Goal: Information Seeking & Learning: Learn about a topic

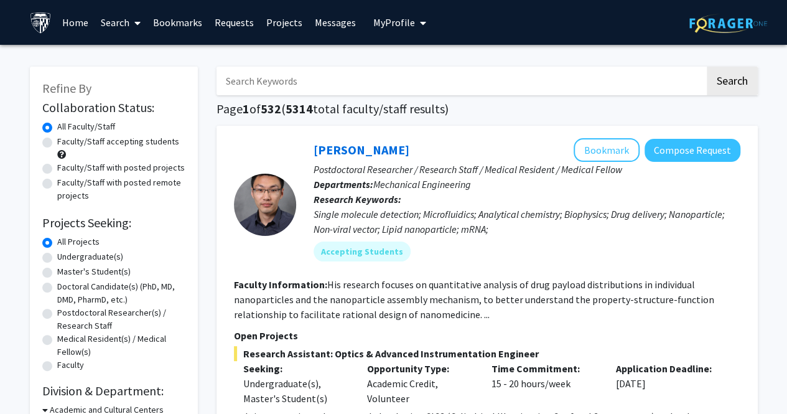
click at [325, 88] on input "Search Keywords" at bounding box center [460, 81] width 488 height 29
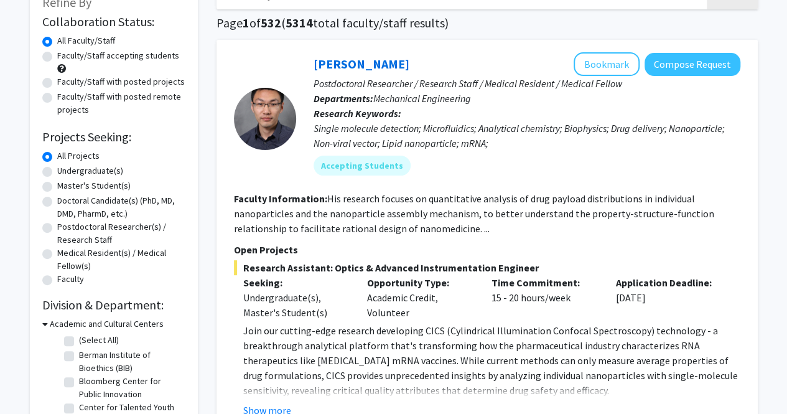
scroll to position [86, 0]
click at [95, 164] on label "Undergraduate(s)" at bounding box center [90, 170] width 66 height 13
click at [65, 164] on input "Undergraduate(s)" at bounding box center [61, 168] width 8 height 8
radio input "true"
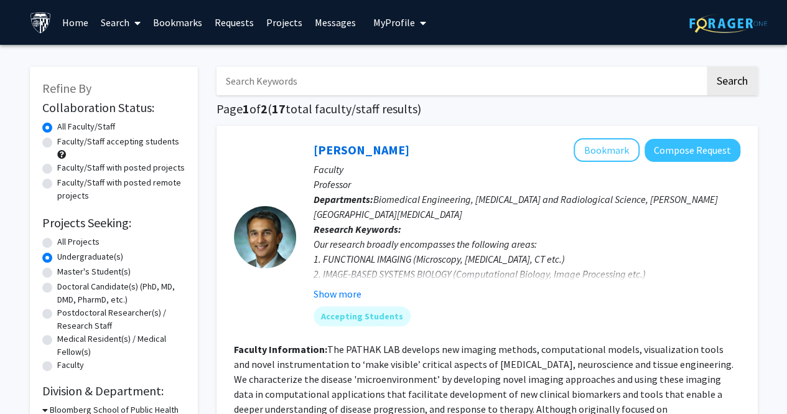
click at [358, 88] on input "Search Keywords" at bounding box center [460, 81] width 488 height 29
type input "neuroscience"
click at [750, 86] on button "Search" at bounding box center [732, 81] width 51 height 29
radio input "true"
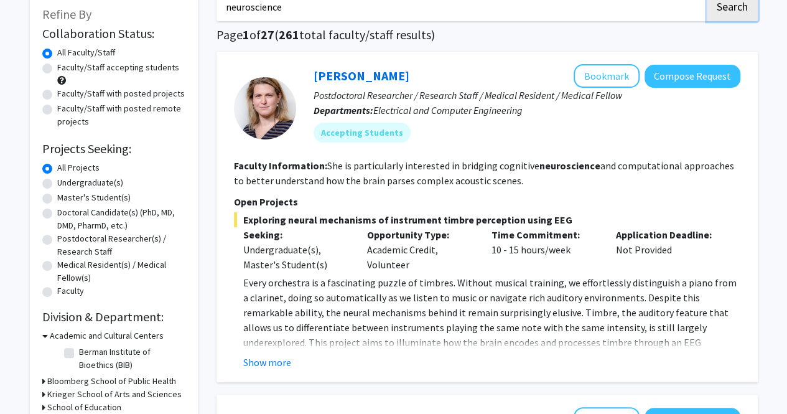
scroll to position [80, 0]
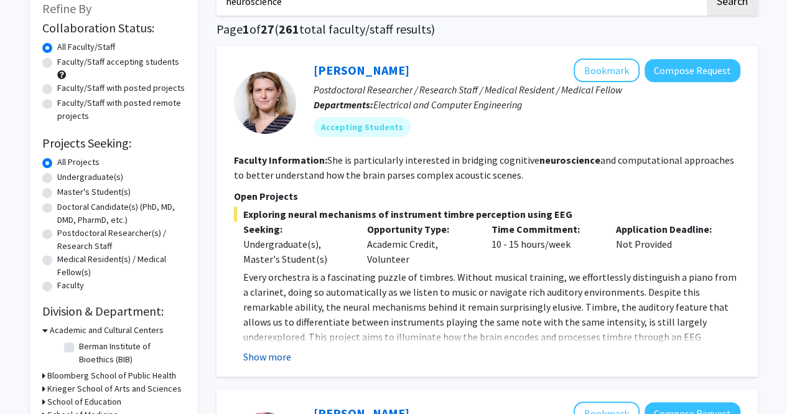
click at [270, 350] on button "Show more" at bounding box center [267, 356] width 48 height 15
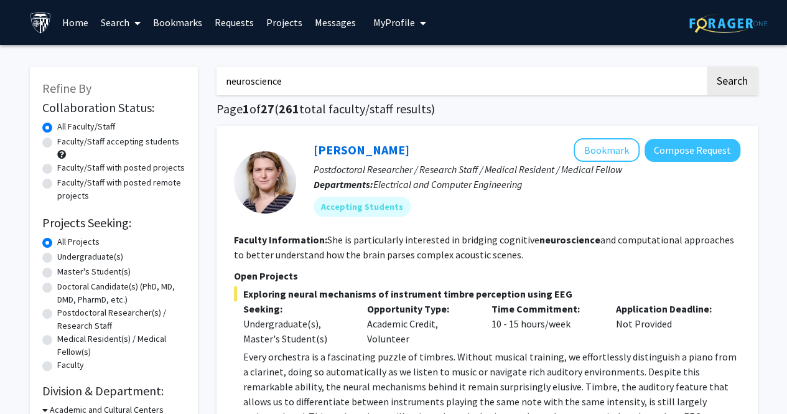
scroll to position [1, 0]
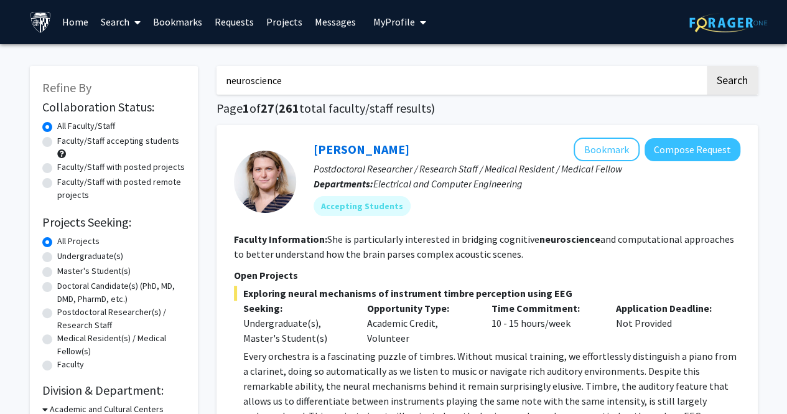
click at [154, 138] on label "Faculty/Staff accepting students" at bounding box center [118, 140] width 122 height 13
click at [65, 138] on input "Faculty/Staff accepting students" at bounding box center [61, 138] width 8 height 8
radio input "true"
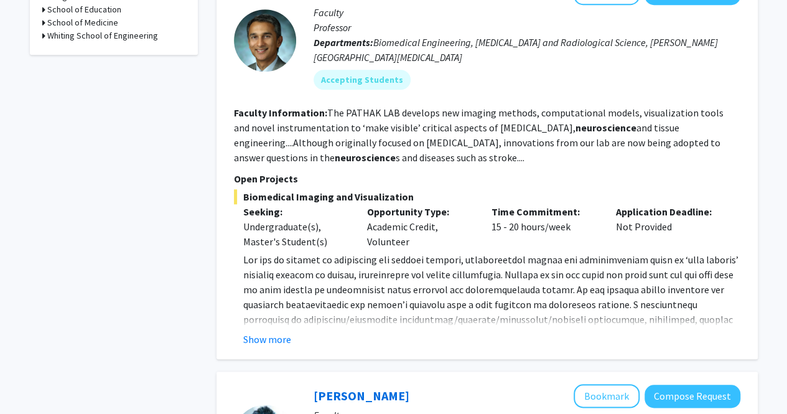
scroll to position [502, 0]
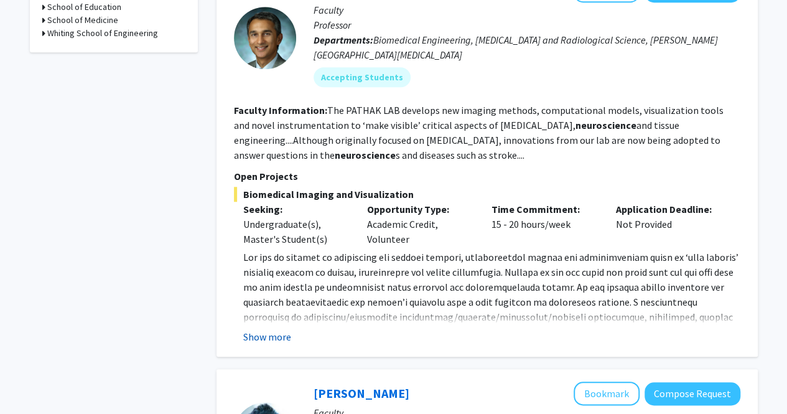
click at [281, 340] on button "Show more" at bounding box center [267, 336] width 48 height 15
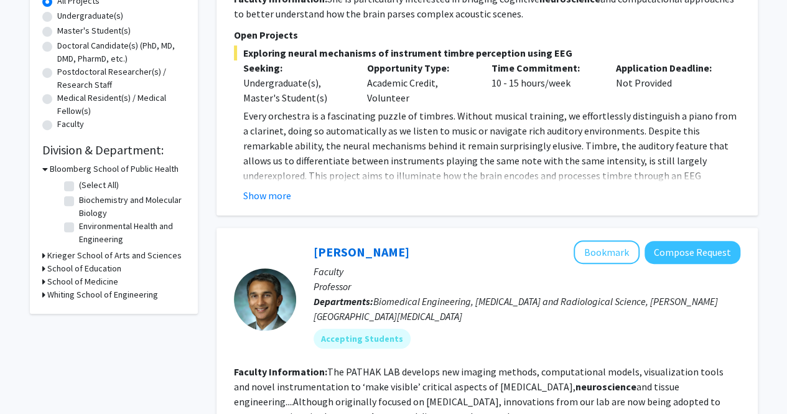
scroll to position [0, 0]
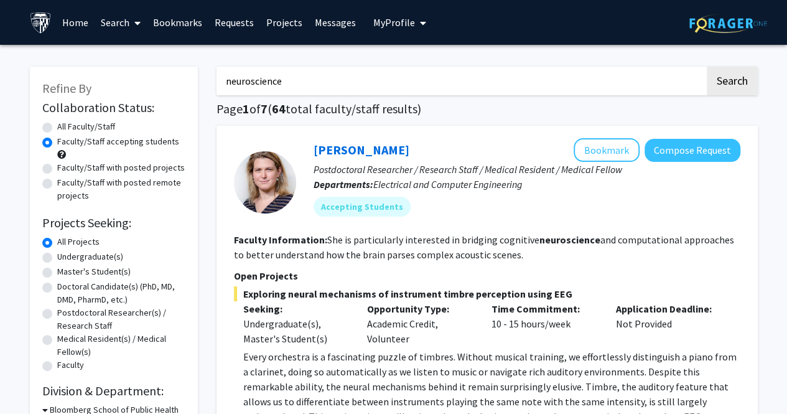
click at [121, 171] on label "Faculty/Staff with posted projects" at bounding box center [121, 167] width 128 height 13
click at [65, 169] on input "Faculty/Staff with posted projects" at bounding box center [61, 165] width 8 height 8
radio input "true"
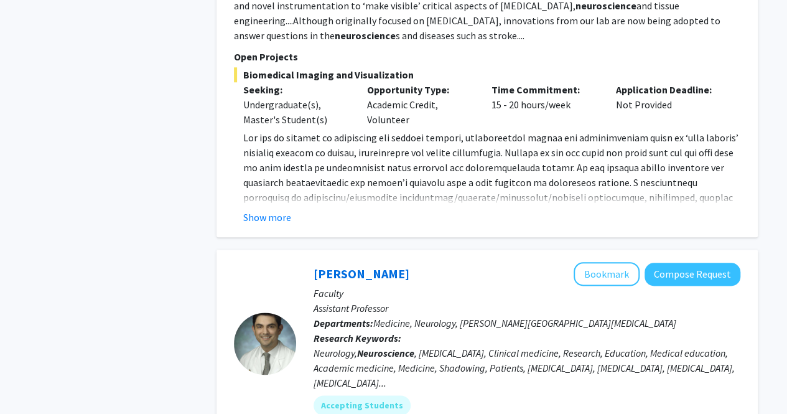
scroll to position [624, 0]
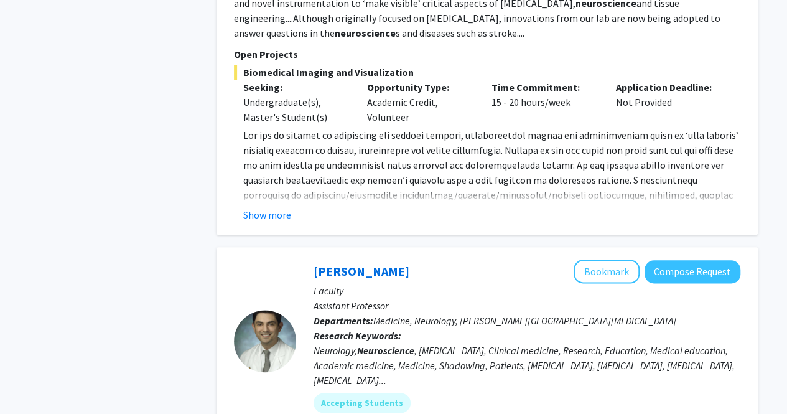
click at [267, 201] on p "[DOMAIN_NAME] ) to [PERSON_NAME] at [EMAIL_ADDRESS][DOMAIN_NAME] ." at bounding box center [491, 202] width 497 height 149
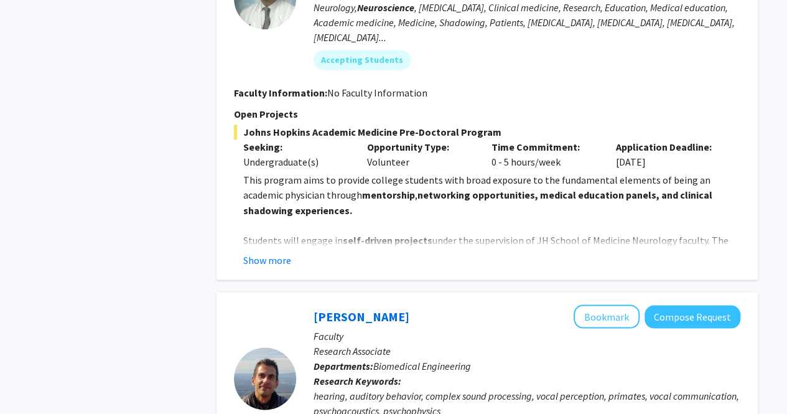
scroll to position [967, 0]
click at [262, 238] on p "Students will engage in self-driven projects under the supervision of JH School…" at bounding box center [491, 253] width 497 height 45
click at [269, 254] on button "Show more" at bounding box center [267, 258] width 48 height 15
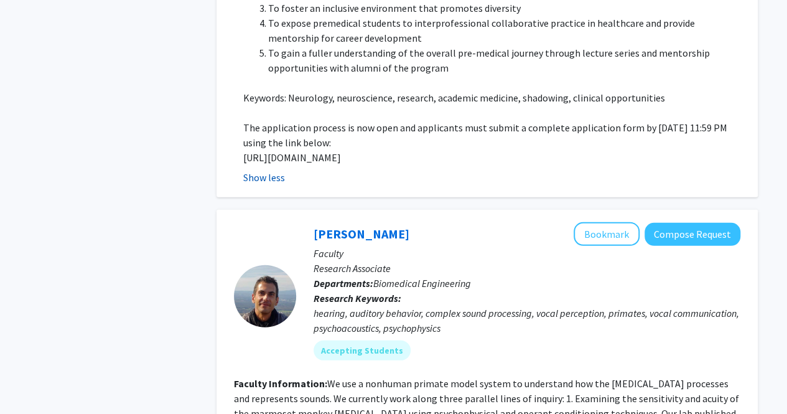
scroll to position [1583, 0]
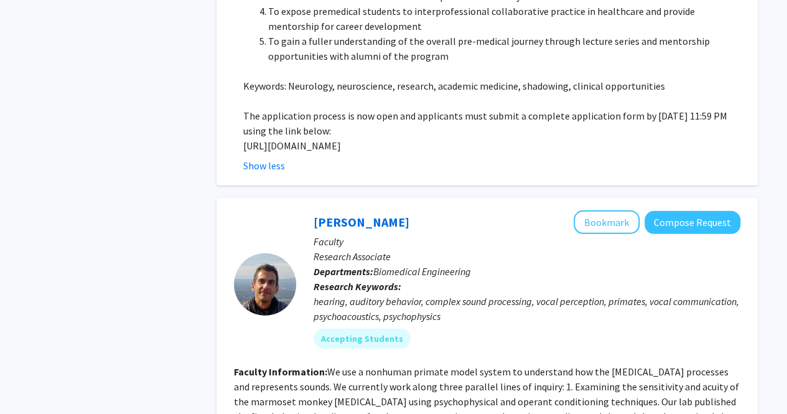
click at [303, 138] on p "[URL][DOMAIN_NAME]" at bounding box center [491, 145] width 497 height 15
click at [301, 138] on p "[URL][DOMAIN_NAME]" at bounding box center [491, 145] width 497 height 15
copy p "[URL][DOMAIN_NAME]"
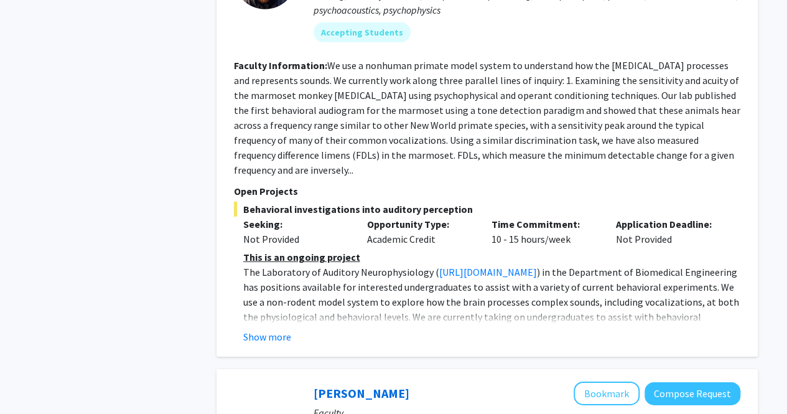
scroll to position [1890, 0]
click at [267, 328] on button "Show more" at bounding box center [267, 335] width 48 height 15
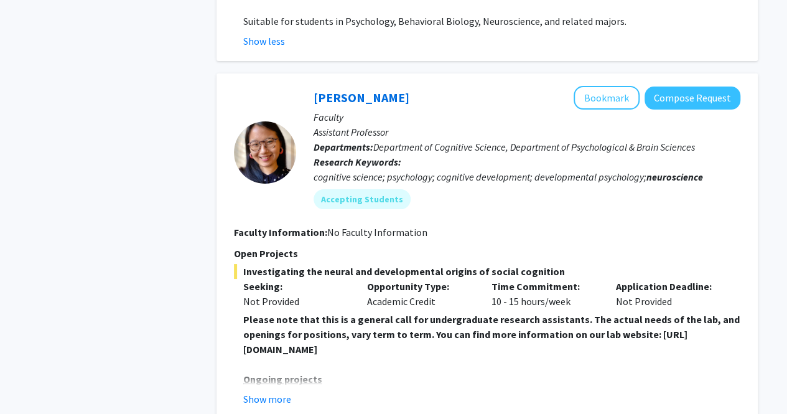
scroll to position [2303, 0]
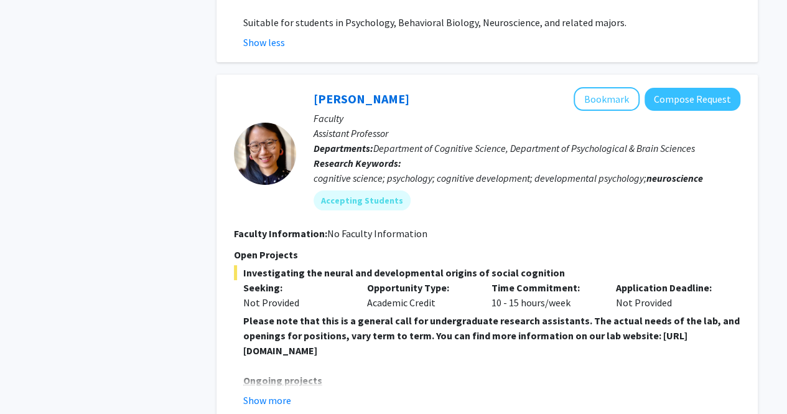
click at [290, 374] on u "Ongoing projects" at bounding box center [282, 380] width 79 height 12
click at [283, 392] on button "Show more" at bounding box center [267, 399] width 48 height 15
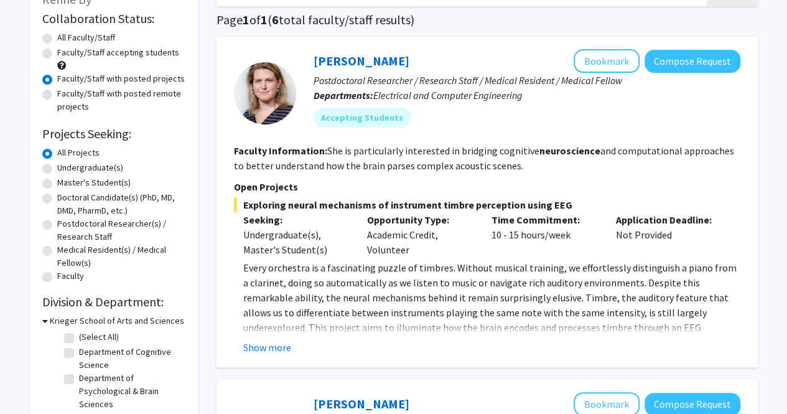
scroll to position [91, 0]
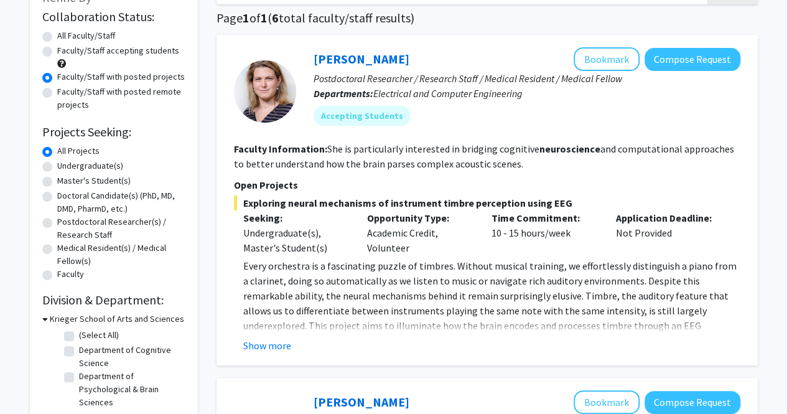
click at [114, 171] on label "Undergraduate(s)" at bounding box center [90, 165] width 66 height 13
click at [65, 167] on input "Undergraduate(s)" at bounding box center [61, 163] width 8 height 8
radio input "true"
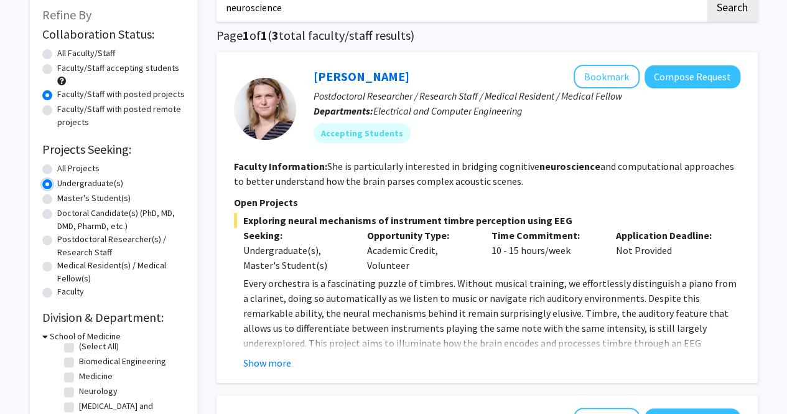
scroll to position [74, 0]
click at [93, 51] on label "All Faculty/Staff" at bounding box center [86, 52] width 58 height 13
click at [65, 51] on input "All Faculty/Staff" at bounding box center [61, 50] width 8 height 8
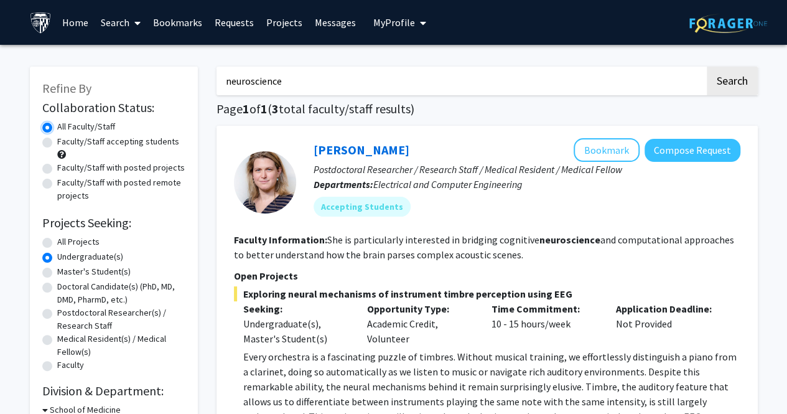
radio input "false"
radio input "true"
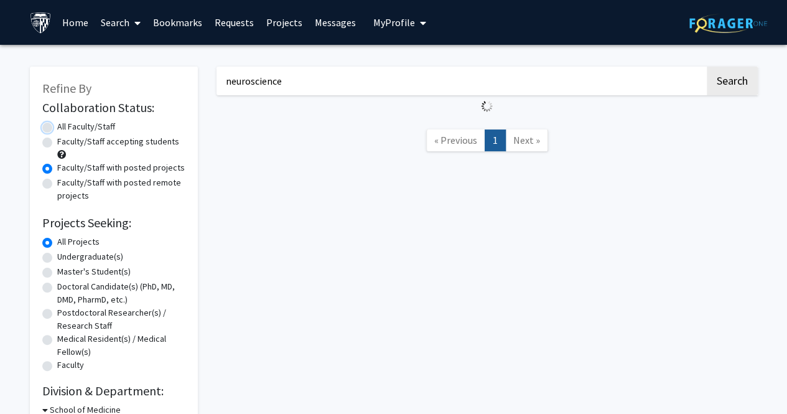
scroll to position [74, 0]
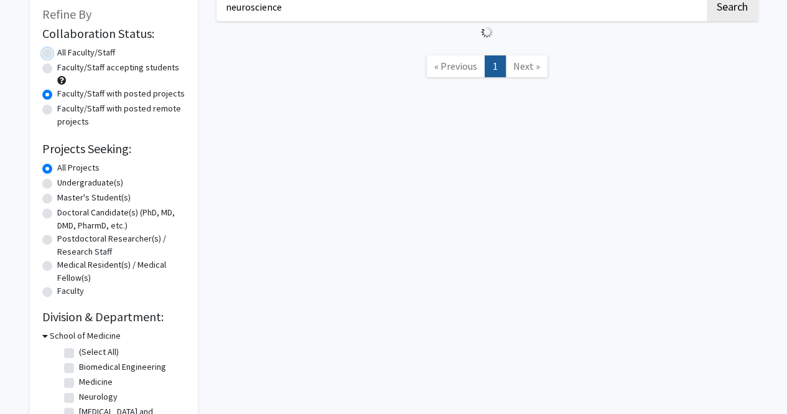
radio input "true"
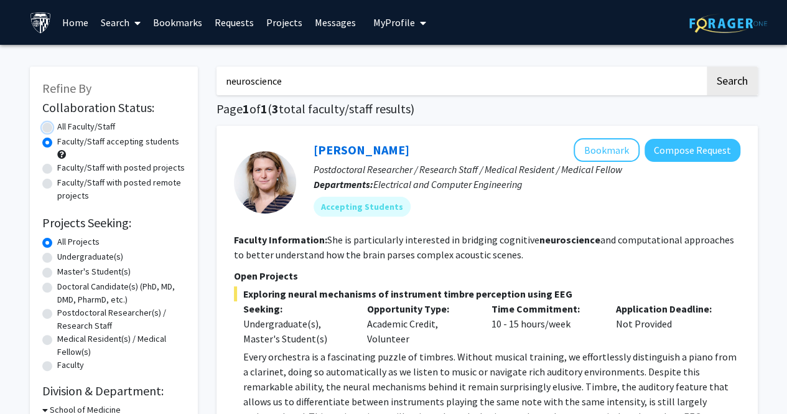
radio input "true"
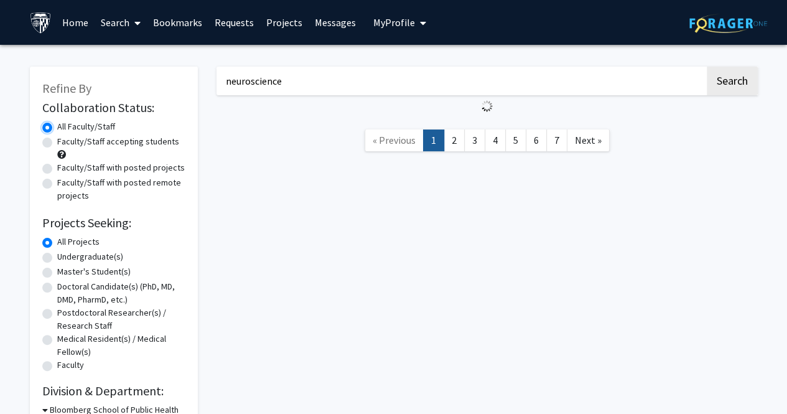
scroll to position [1, 0]
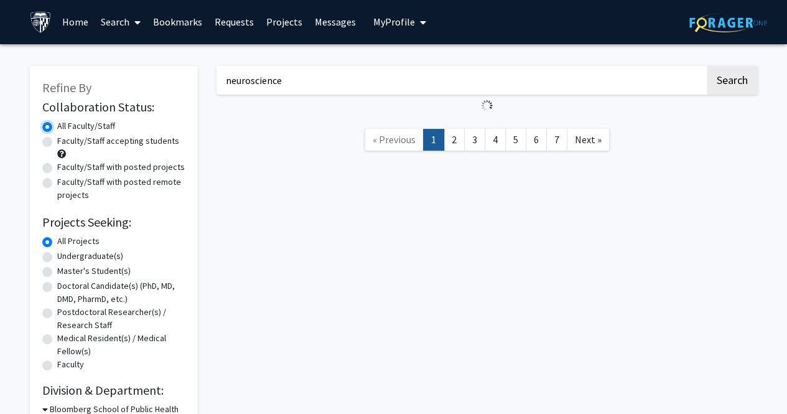
radio input "false"
radio input "true"
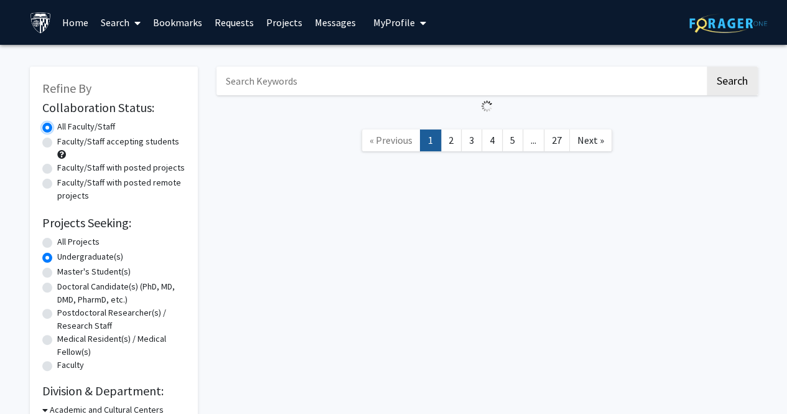
radio input "true"
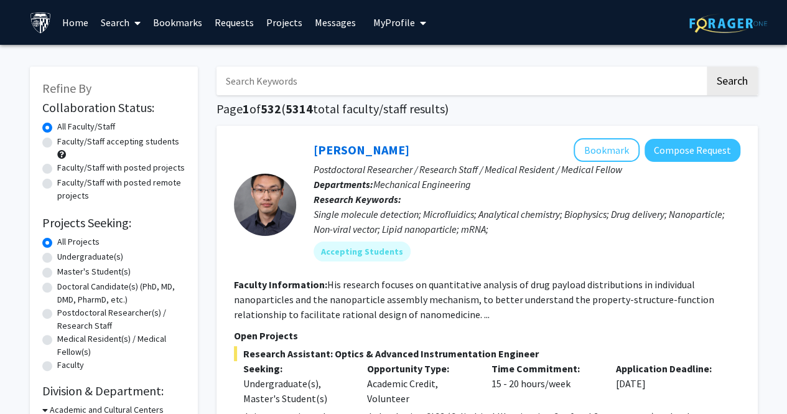
click at [338, 92] on input "Search Keywords" at bounding box center [460, 81] width 488 height 29
type input "neuroscience"
click at [748, 81] on button "Search" at bounding box center [732, 81] width 51 height 29
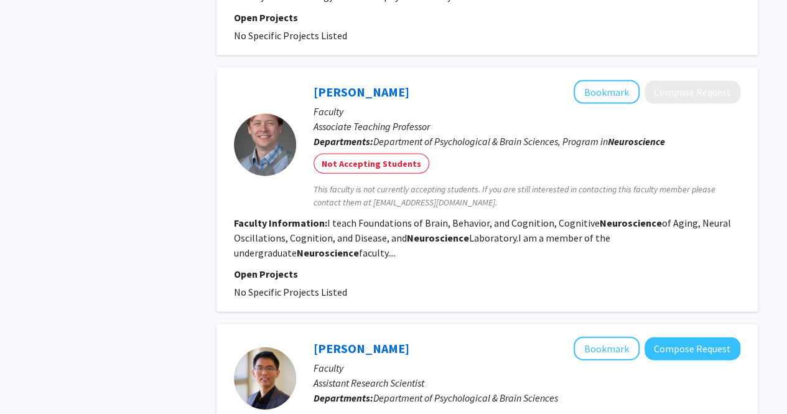
scroll to position [1325, 0]
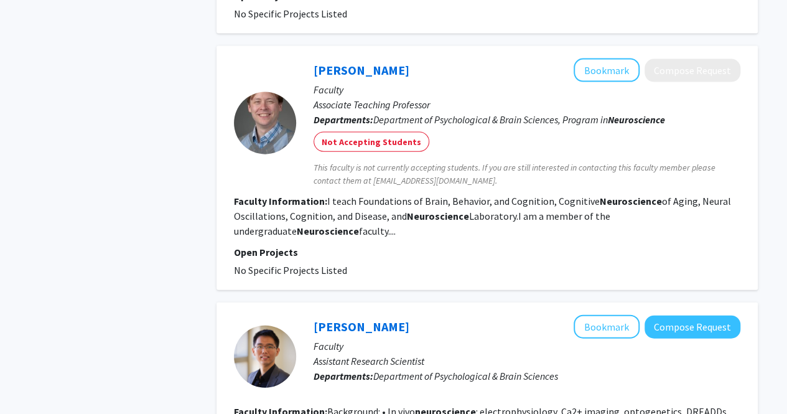
click at [261, 217] on fg-read-more "I teach Foundations of Brain, Behavior, and Cognition, Cognitive Neuroscience o…" at bounding box center [482, 216] width 497 height 42
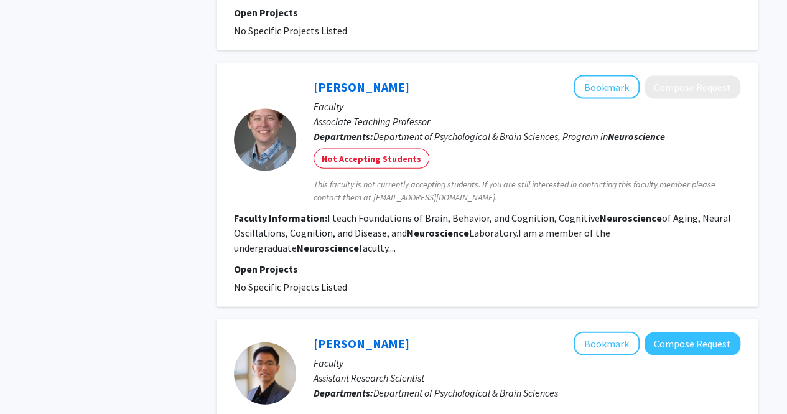
scroll to position [1304, 0]
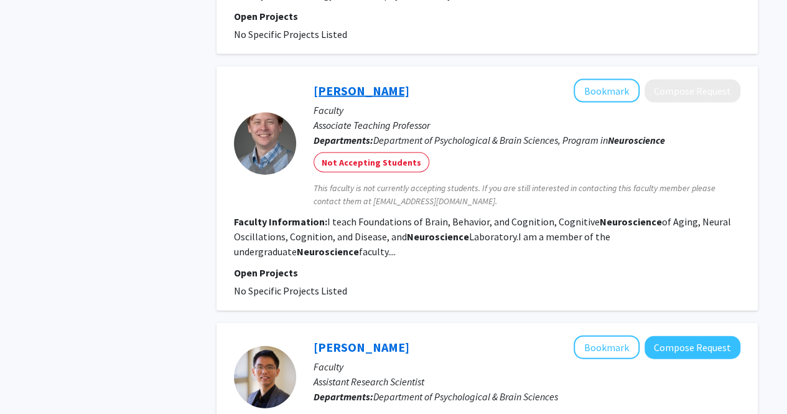
click at [343, 83] on link "[PERSON_NAME]" at bounding box center [361, 91] width 96 height 16
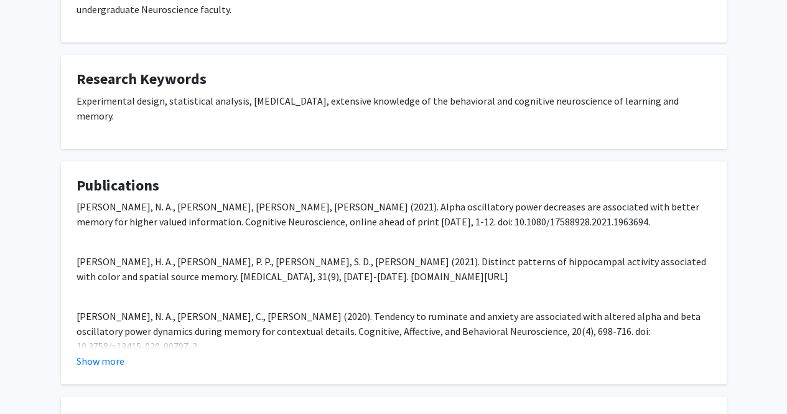
scroll to position [300, 0]
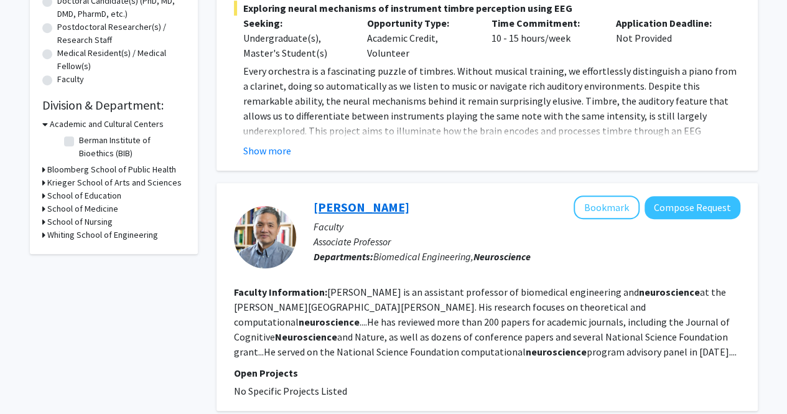
scroll to position [286, 0]
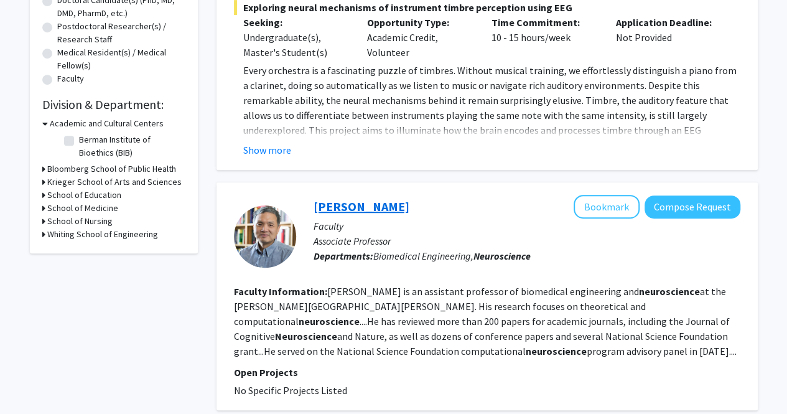
click at [374, 213] on link "[PERSON_NAME]" at bounding box center [361, 206] width 96 height 16
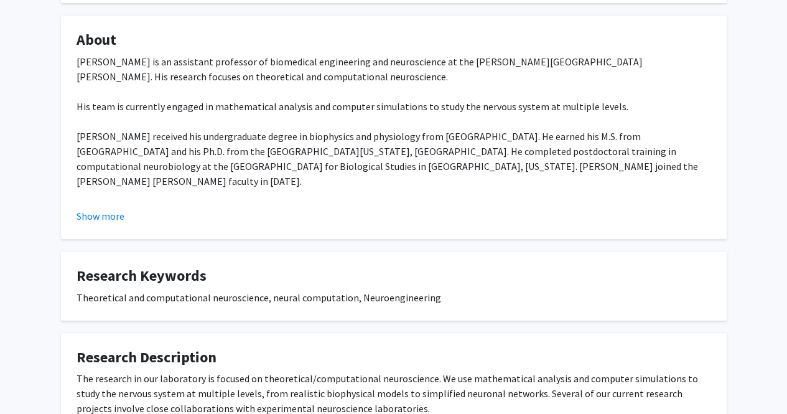
scroll to position [216, 0]
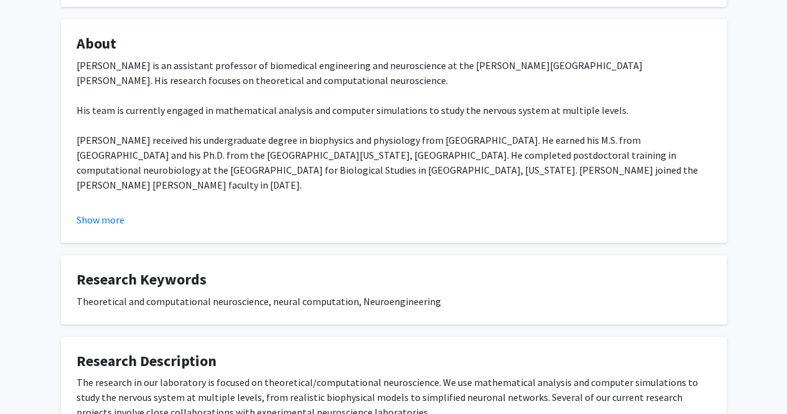
click at [104, 194] on fg-read-more "[PERSON_NAME] is an assistant professor of biomedical engineering and neuroscie…" at bounding box center [394, 142] width 634 height 169
click at [92, 193] on fg-read-more "[PERSON_NAME] is an assistant professor of biomedical engineering and neuroscie…" at bounding box center [394, 142] width 634 height 169
click at [106, 213] on fg-card "About [PERSON_NAME] is an assistant professor of biomedical engineering and neu…" at bounding box center [394, 130] width 666 height 223
click at [109, 212] on button "Show more" at bounding box center [101, 219] width 48 height 15
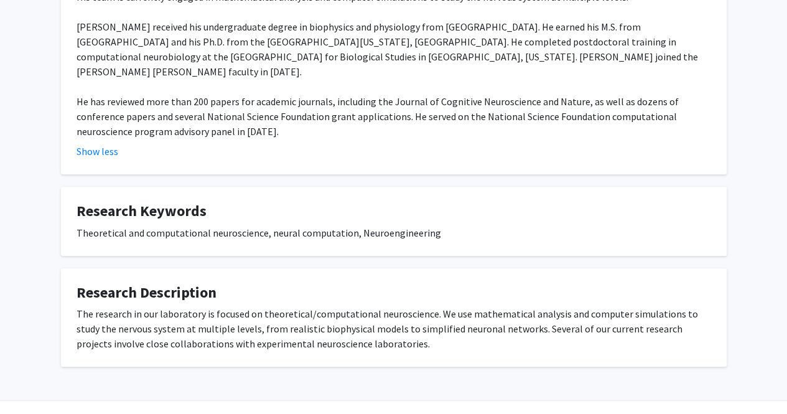
scroll to position [330, 0]
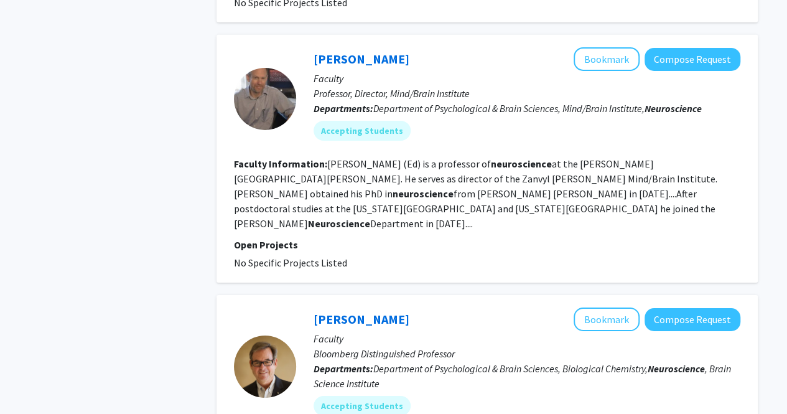
scroll to position [2030, 0]
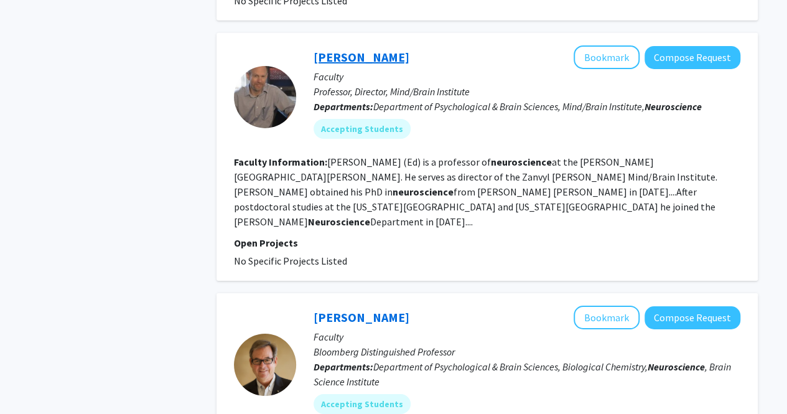
click at [353, 49] on link "[PERSON_NAME]" at bounding box center [361, 57] width 96 height 16
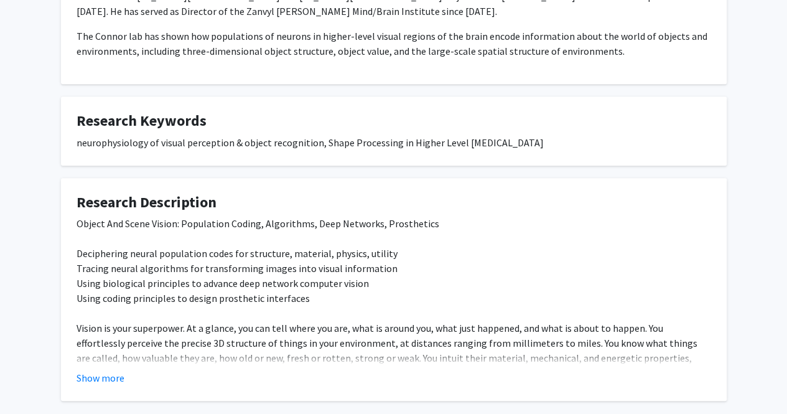
scroll to position [330, 0]
click at [119, 372] on button "Show more" at bounding box center [101, 378] width 48 height 15
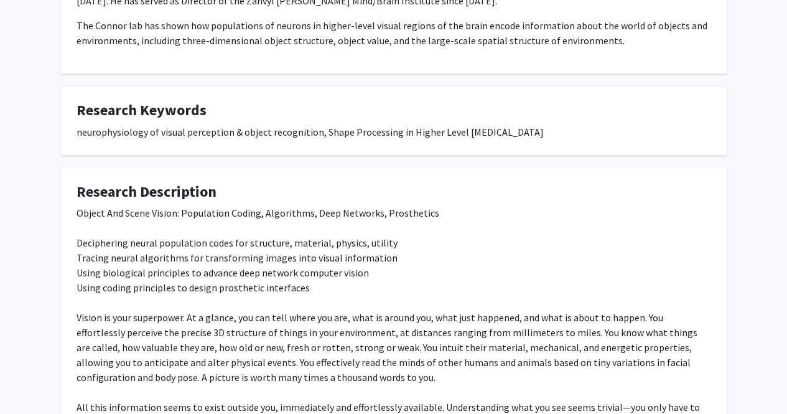
scroll to position [559, 0]
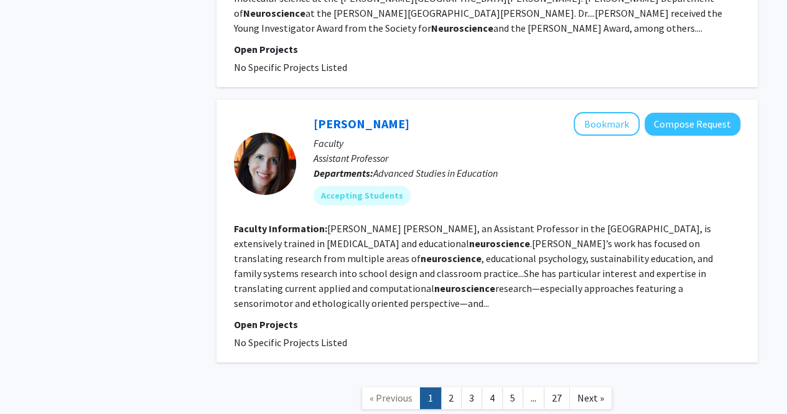
scroll to position [2482, 0]
click at [452, 388] on link "2" at bounding box center [450, 399] width 21 height 22
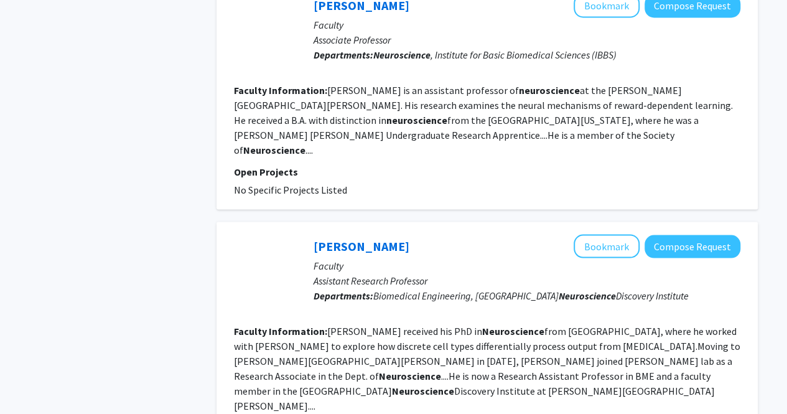
scroll to position [1377, 0]
